Goal: Task Accomplishment & Management: Use online tool/utility

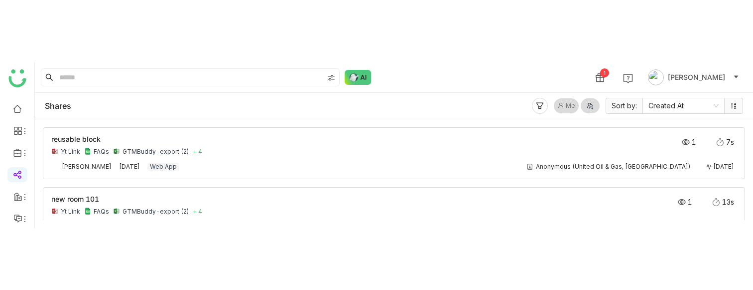
scroll to position [12, 0]
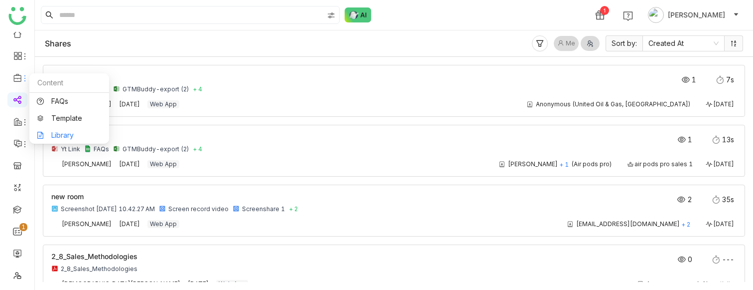
click at [58, 139] on link "Library" at bounding box center [69, 135] width 65 height 7
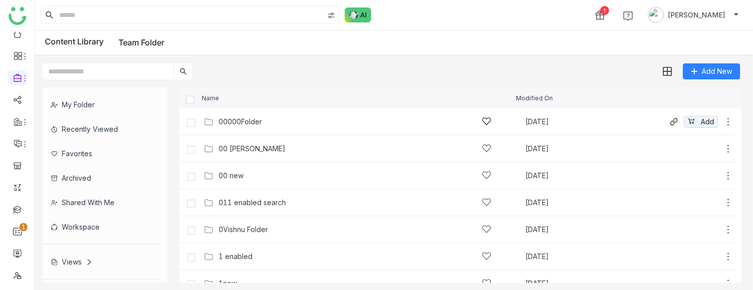
click at [269, 125] on div "00000Folder" at bounding box center [355, 121] width 273 height 10
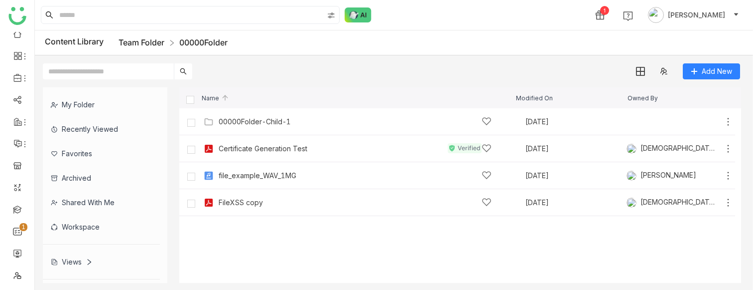
click at [149, 46] on link "Team Folder" at bounding box center [142, 42] width 46 height 10
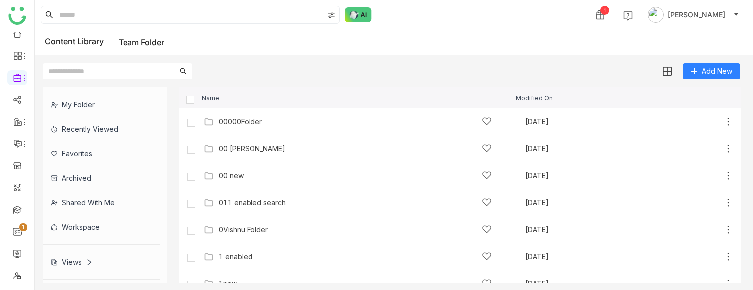
click at [130, 65] on input "text" at bounding box center [108, 71] width 131 height 16
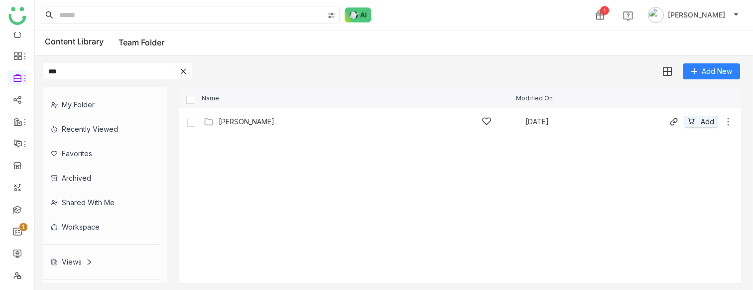
type input "***"
click at [230, 116] on div "[PERSON_NAME] [DATE] Add" at bounding box center [467, 121] width 532 height 15
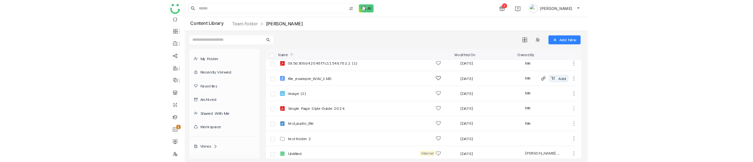
scroll to position [41, 0]
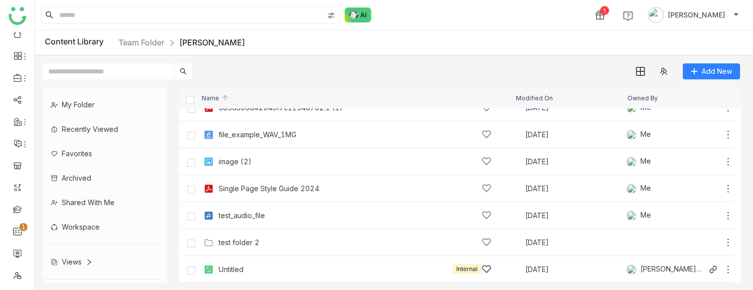
click at [250, 165] on div "Untitled Internal [DATE] [PERSON_NAME] [PERSON_NAME]" at bounding box center [467, 268] width 532 height 15
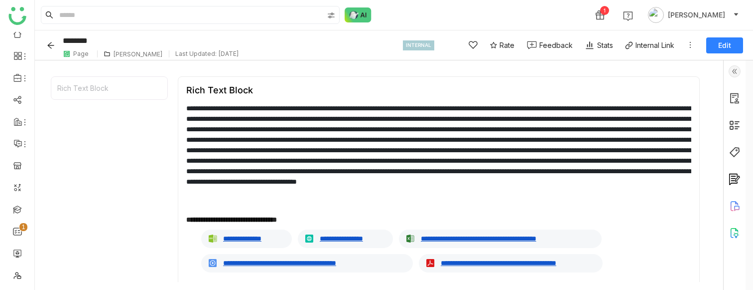
click at [723, 47] on span "Edit" at bounding box center [725, 45] width 13 height 10
